Goal: Task Accomplishment & Management: Manage account settings

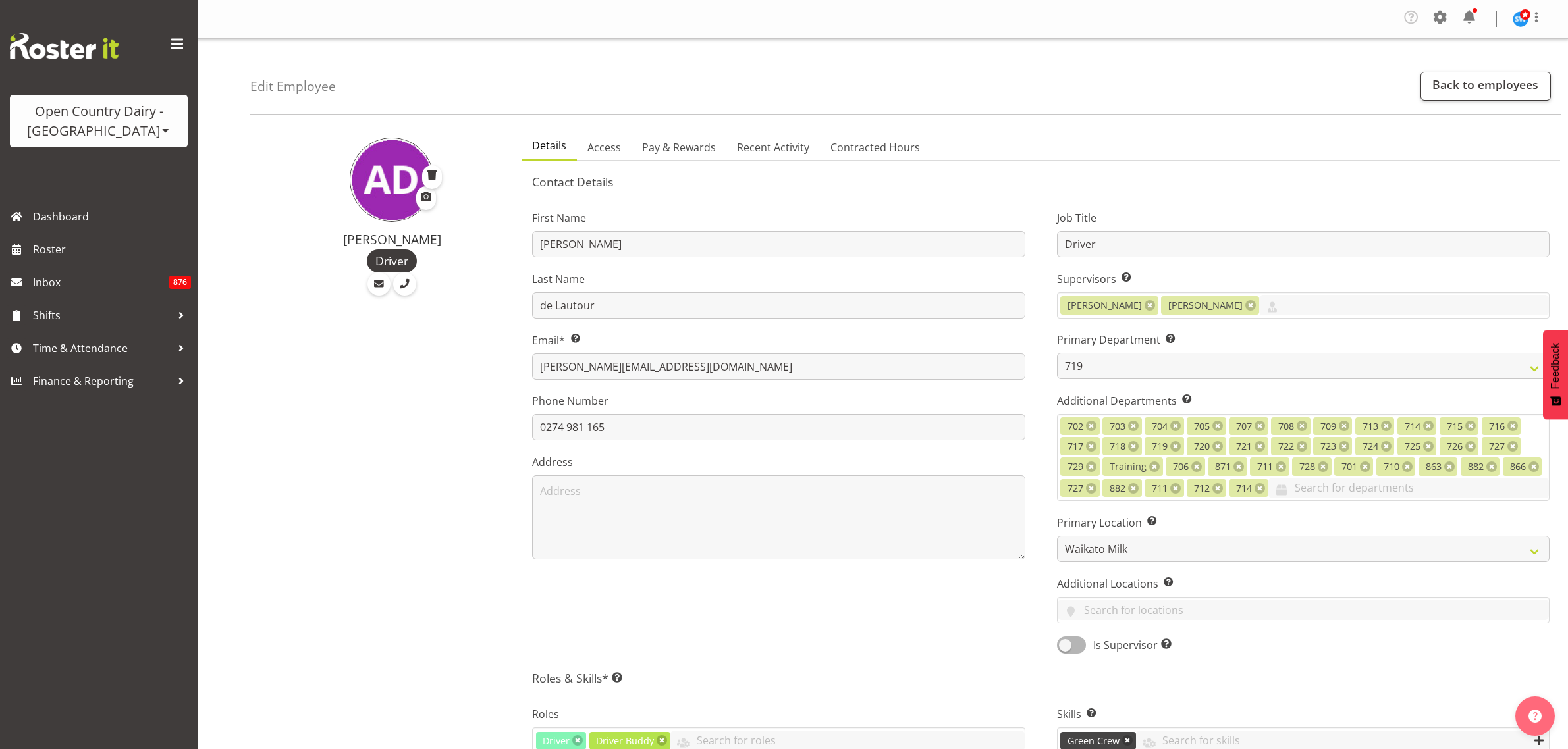
select select "823"
select select "1054"
select select "TimelineWeek"
click at [1441, 22] on span at bounding box center [1440, 17] width 21 height 21
click at [1342, 142] on link "Employees" at bounding box center [1359, 146] width 183 height 24
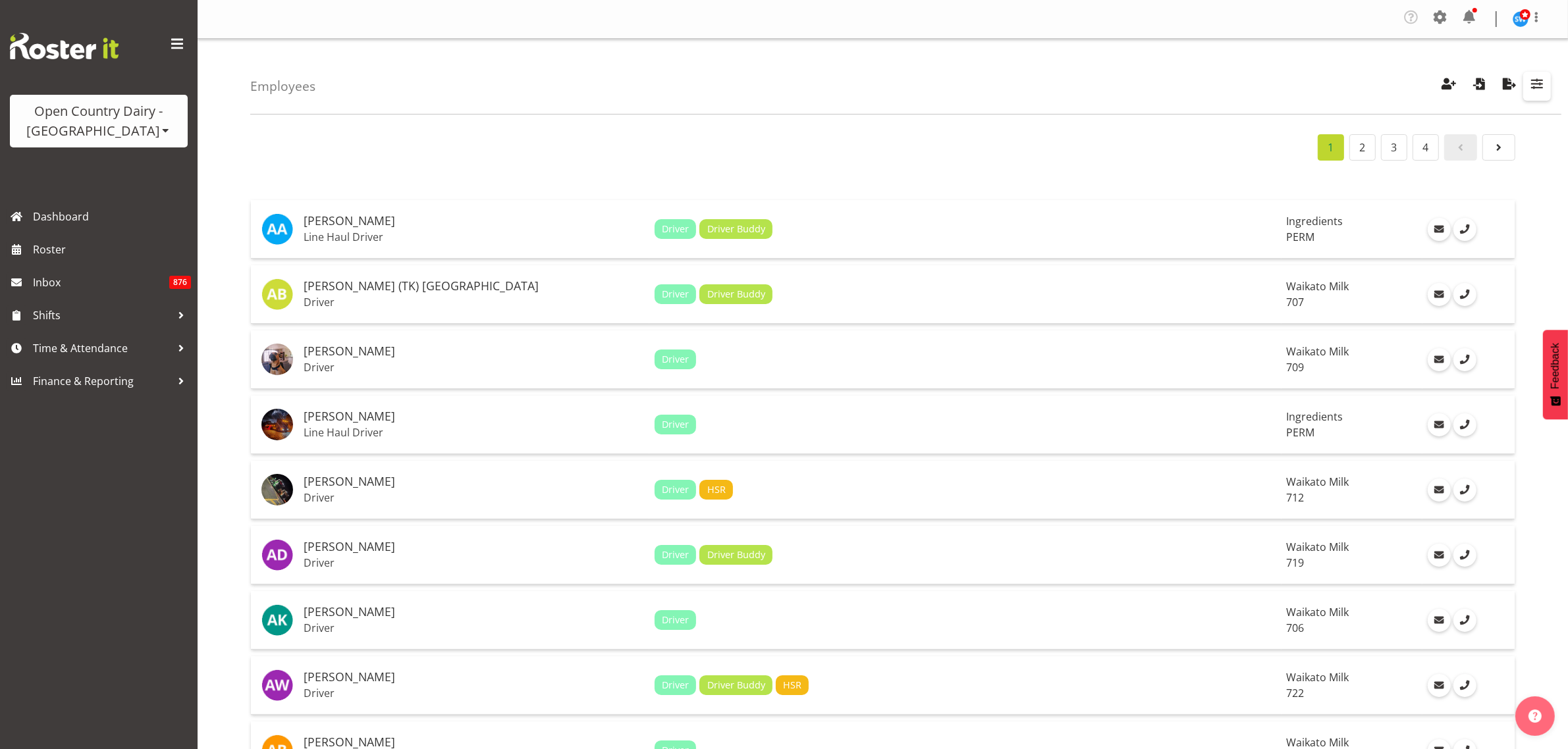
click at [1535, 82] on span "button" at bounding box center [1537, 83] width 17 height 17
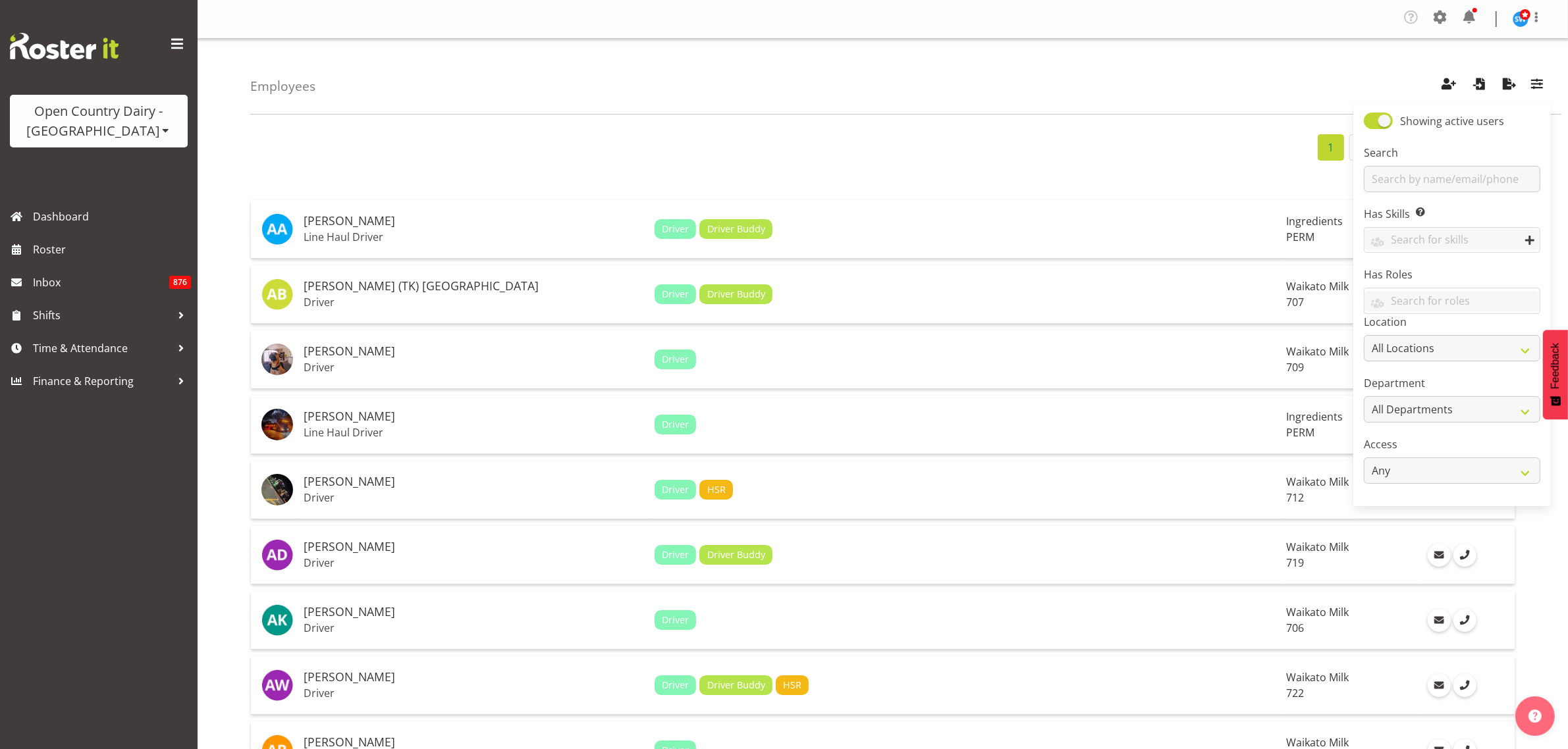
click at [1222, 87] on div "Employees Showing active users Search Has Skills Enter any skills required for …" at bounding box center [905, 76] width 1311 height 76
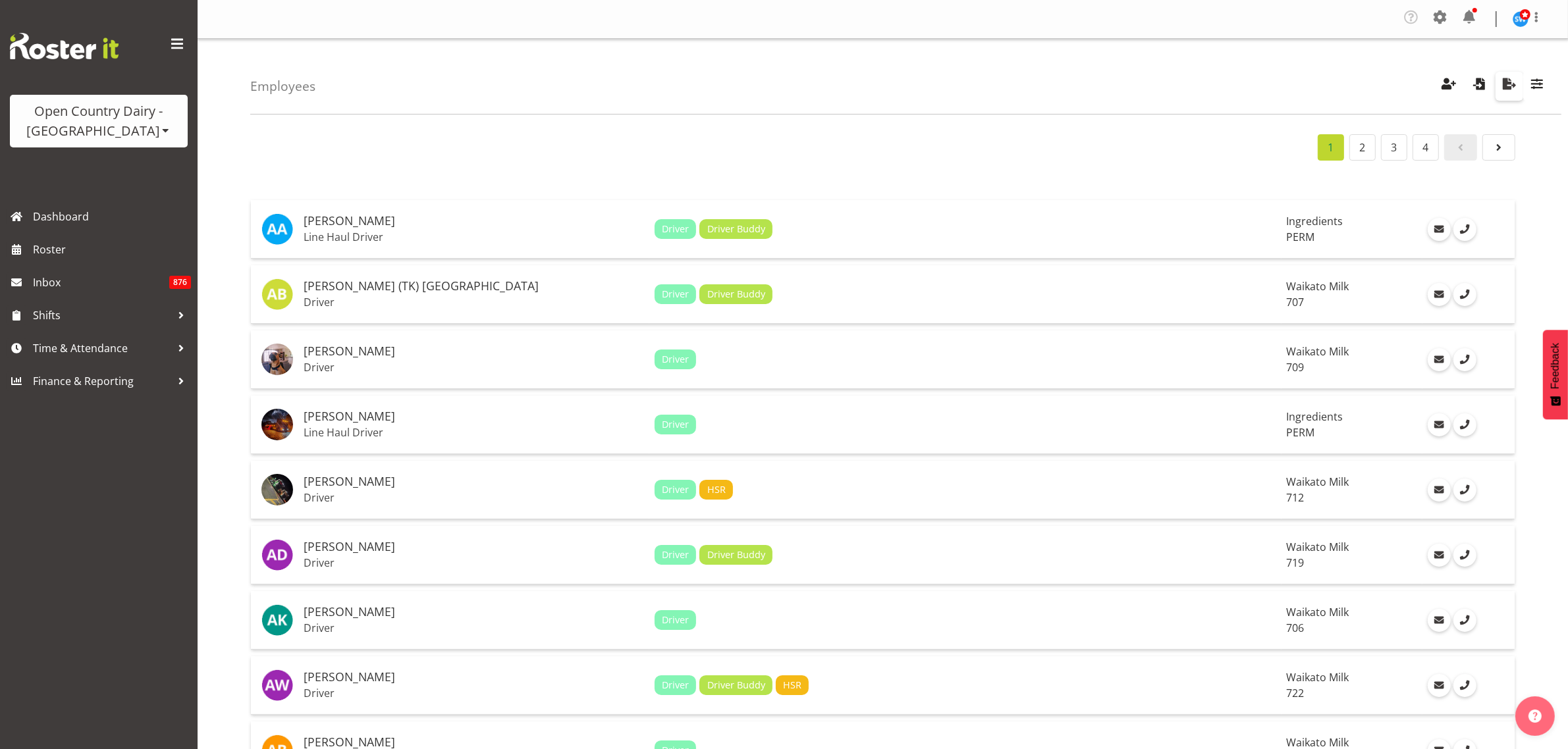
click at [1505, 86] on span "button" at bounding box center [1509, 83] width 17 height 17
click at [117, 349] on span "Time & Attendance" at bounding box center [102, 348] width 138 height 20
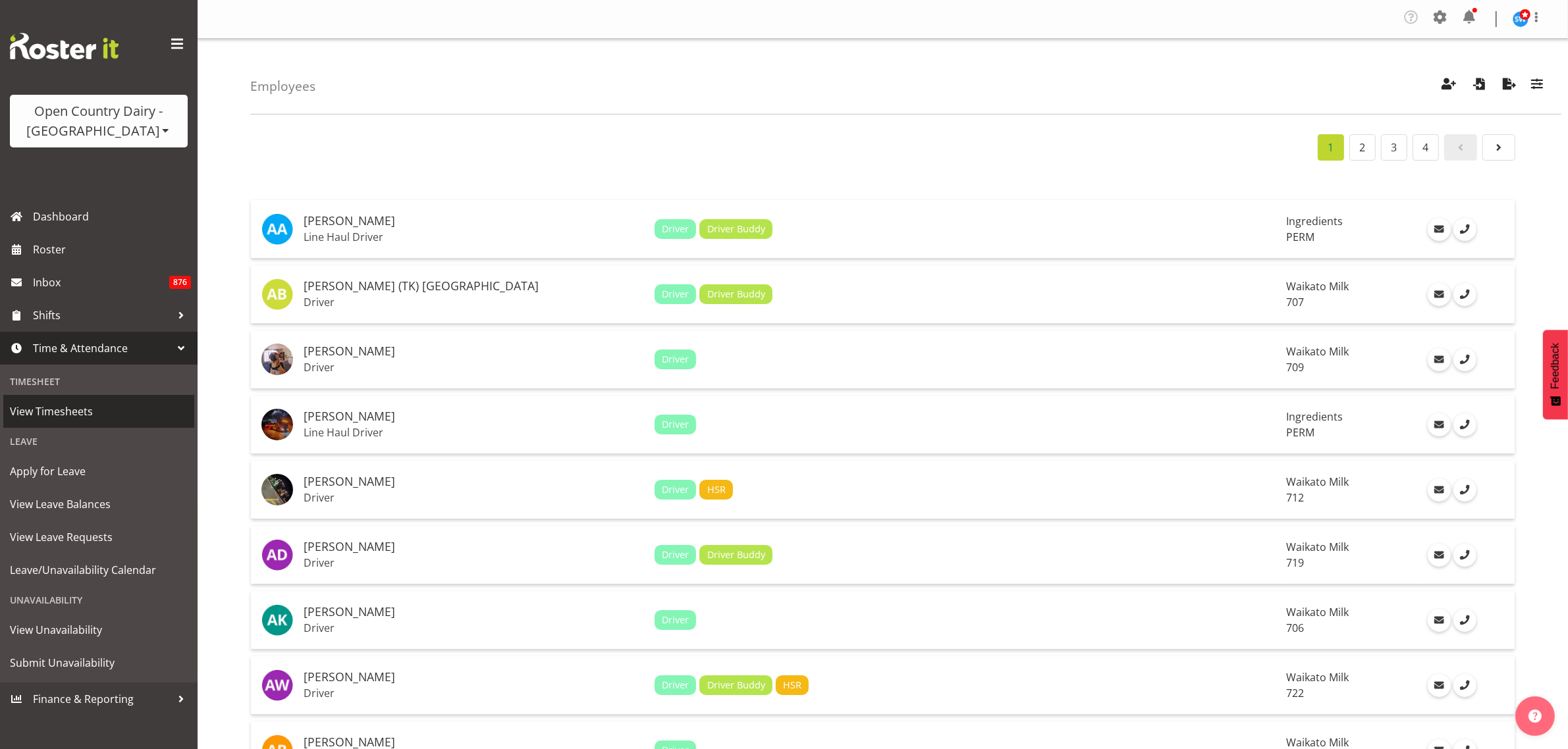
click at [93, 408] on span "View Timesheets" at bounding box center [98, 411] width 178 height 20
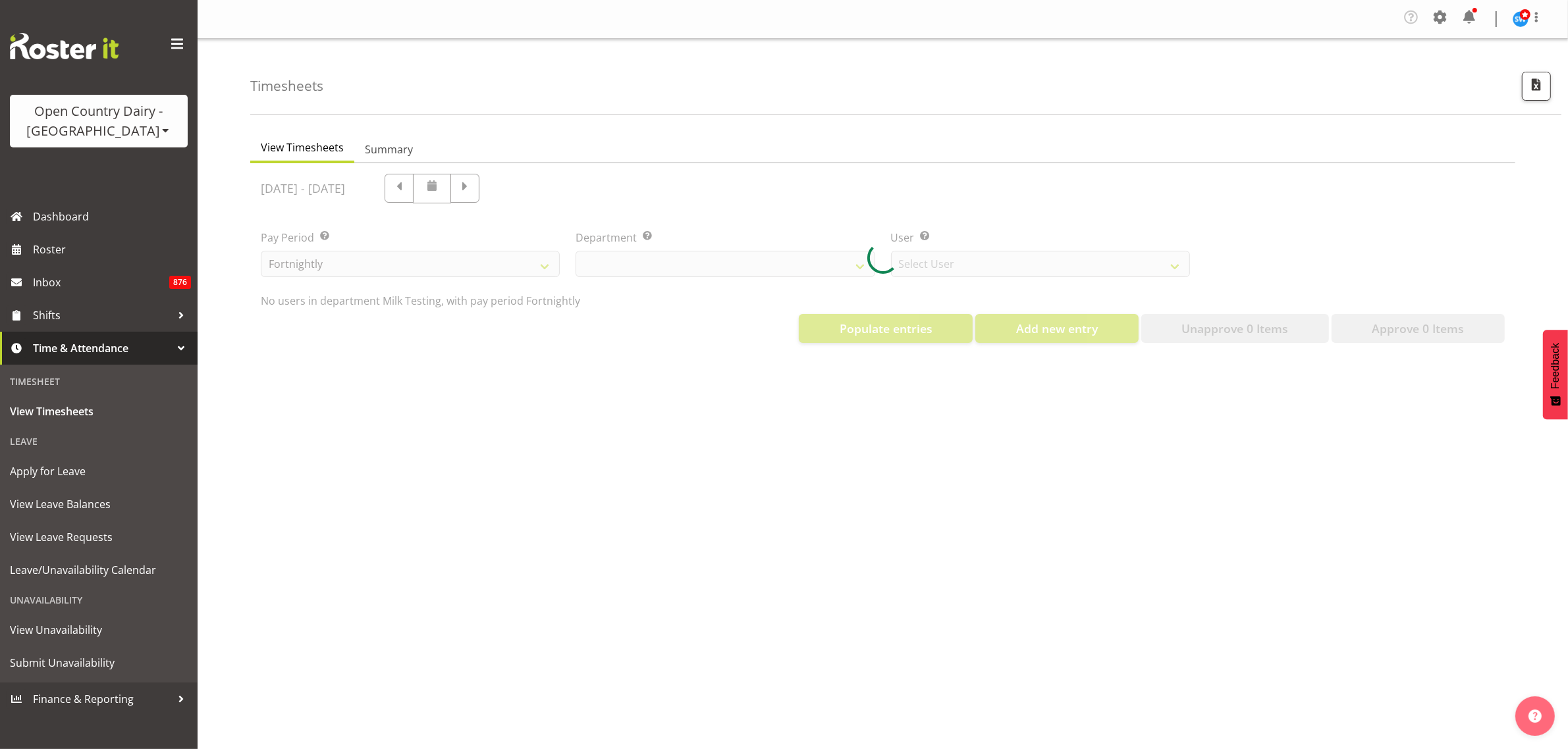
select select "733"
select select "7414"
